Goal: Find specific page/section: Find specific page/section

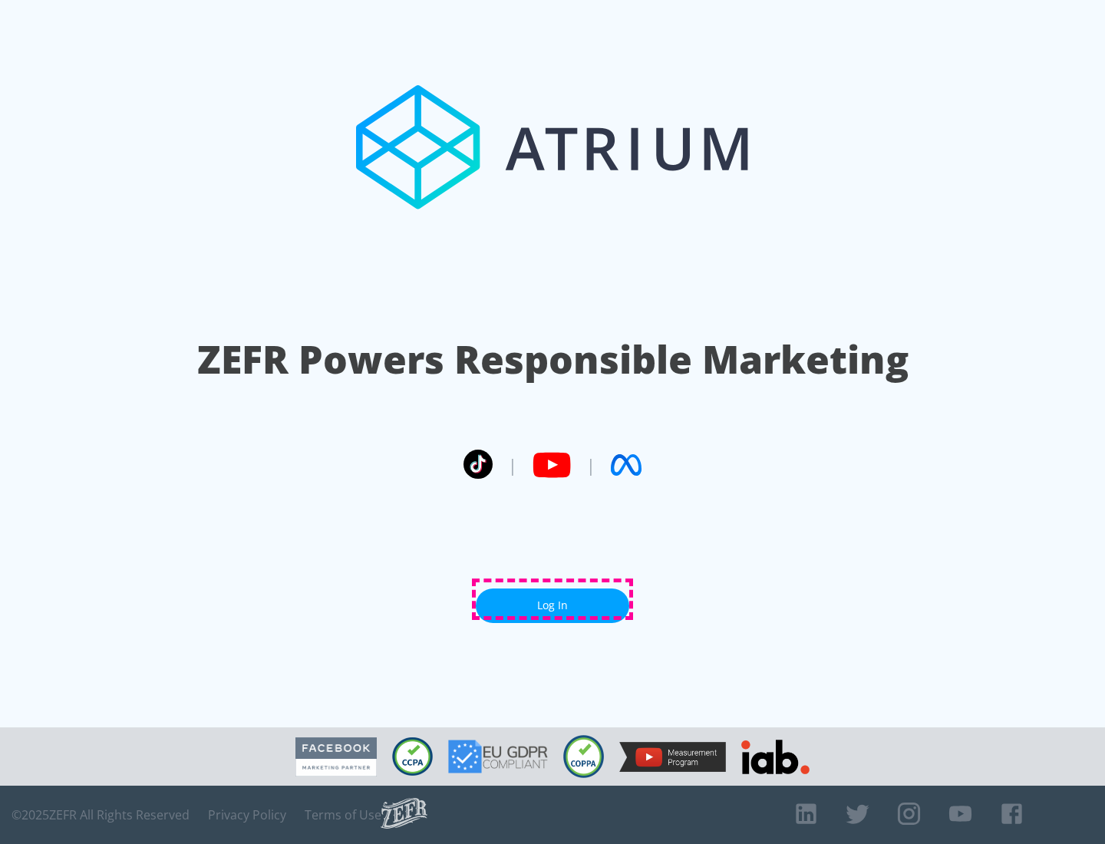
click at [552, 599] on link "Log In" at bounding box center [552, 605] width 153 height 35
